Goal: Find specific page/section: Find specific page/section

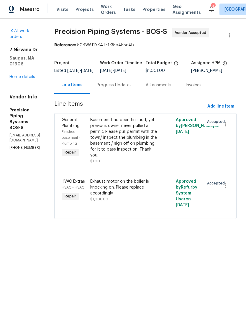
click at [150, 11] on span "Properties" at bounding box center [154, 9] width 23 height 6
